Goal: Complete application form

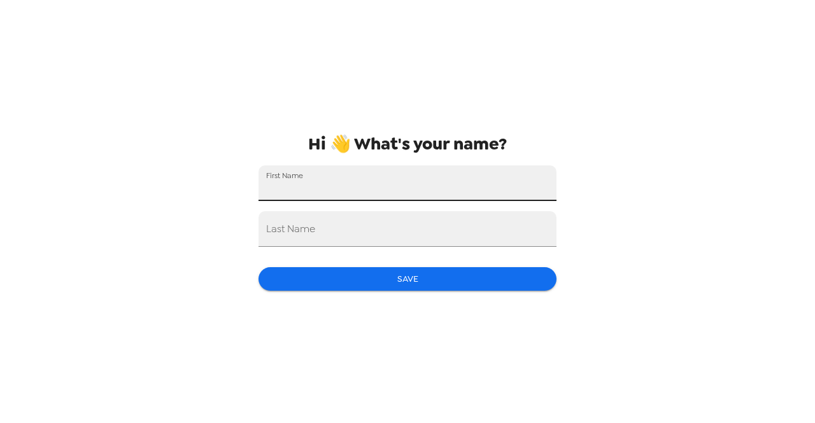
click at [428, 185] on input "First Name" at bounding box center [408, 184] width 298 height 36
type input "Will"
click at [373, 231] on input "Last Name" at bounding box center [408, 229] width 298 height 36
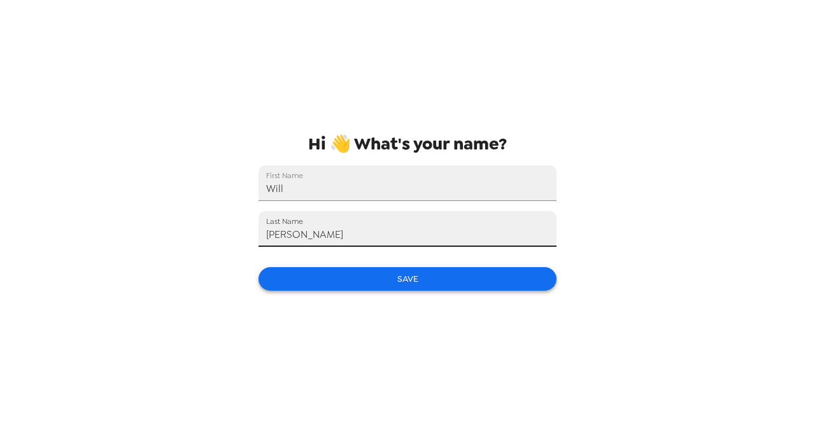
type input "[PERSON_NAME]"
click at [349, 285] on button "Save" at bounding box center [408, 279] width 298 height 24
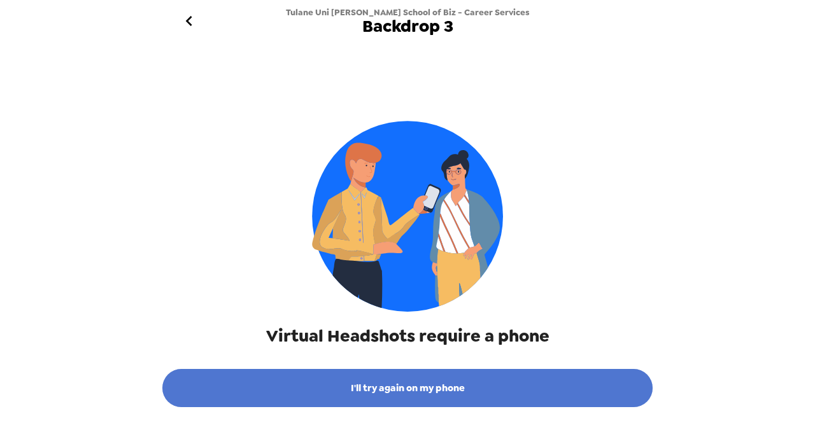
click at [280, 378] on button "I'll try again on my phone" at bounding box center [407, 388] width 490 height 38
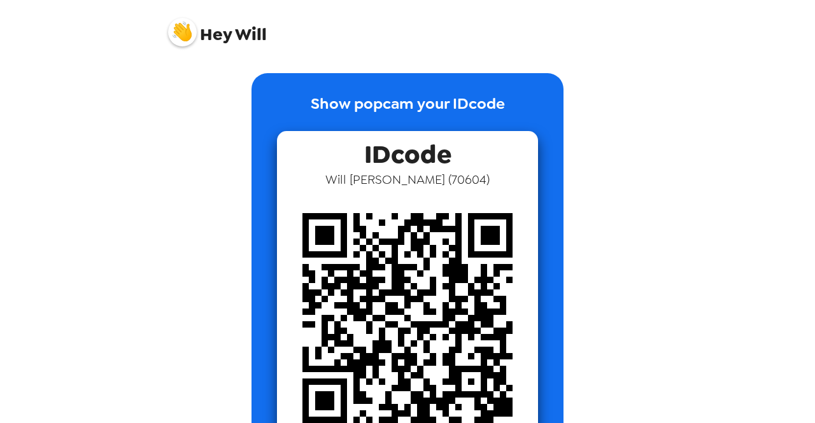
scroll to position [64, 0]
